Goal: Find specific page/section: Find specific page/section

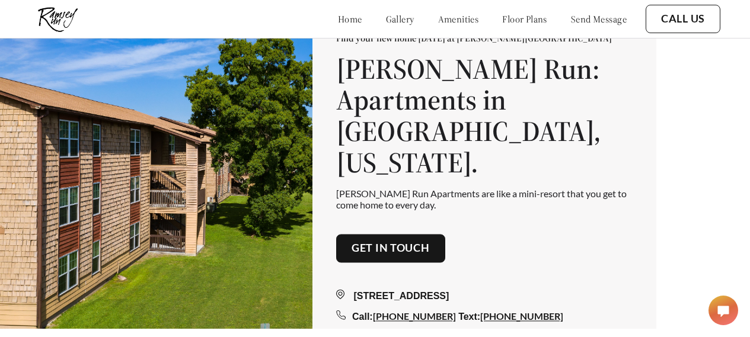
scroll to position [9, 0]
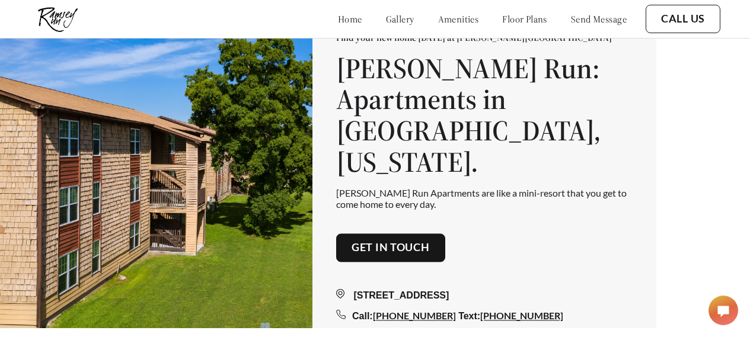
click at [395, 242] on link "Get in touch" at bounding box center [390, 248] width 78 height 13
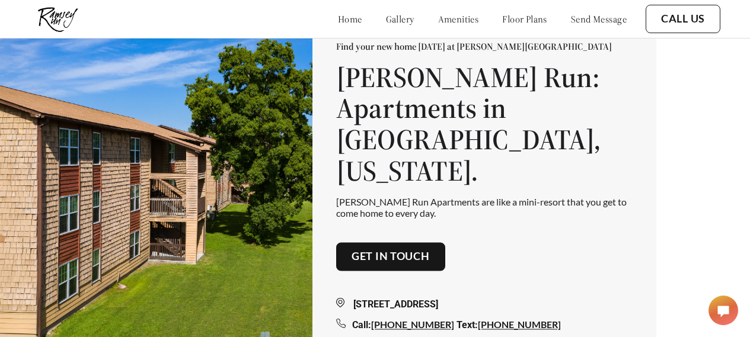
click at [542, 108] on h1 "Ramsey Run: Apartments in Savannah, Georgia." at bounding box center [484, 124] width 296 height 125
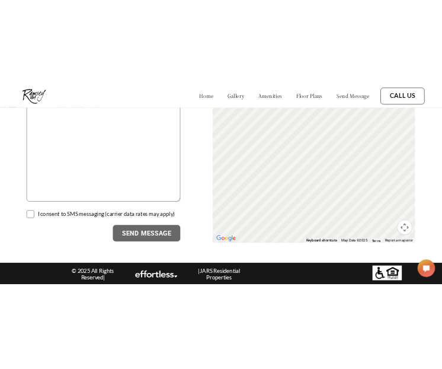
scroll to position [2044, 0]
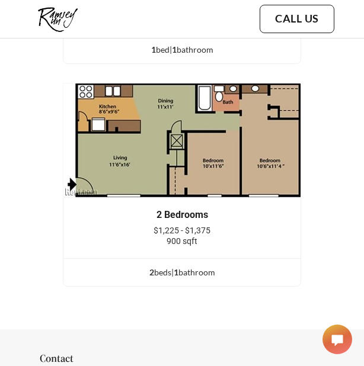
click at [20, 82] on div "1 Bedroom $1,100 - $1,275 600 sqft 1 bed | 1 bathroom 2 Bedrooms $1,225 - $1,37…" at bounding box center [182, 53] width 364 height 485
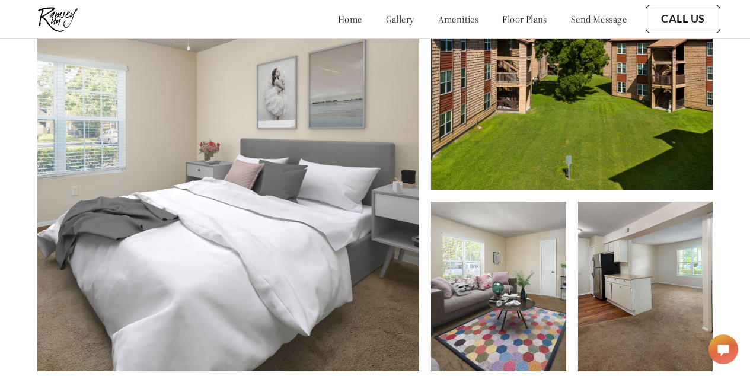
scroll to position [0, 0]
